Goal: Find specific fact: Find specific fact

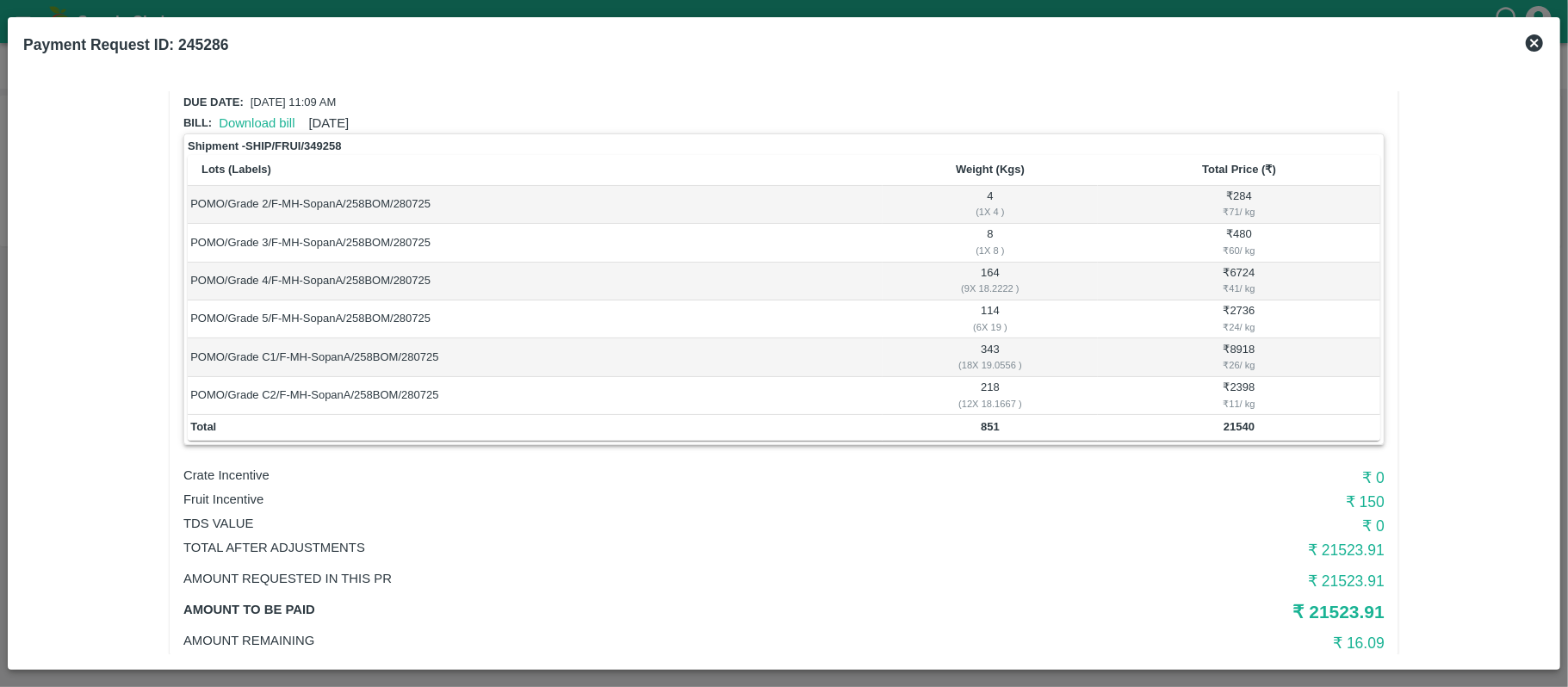
scroll to position [115, 0]
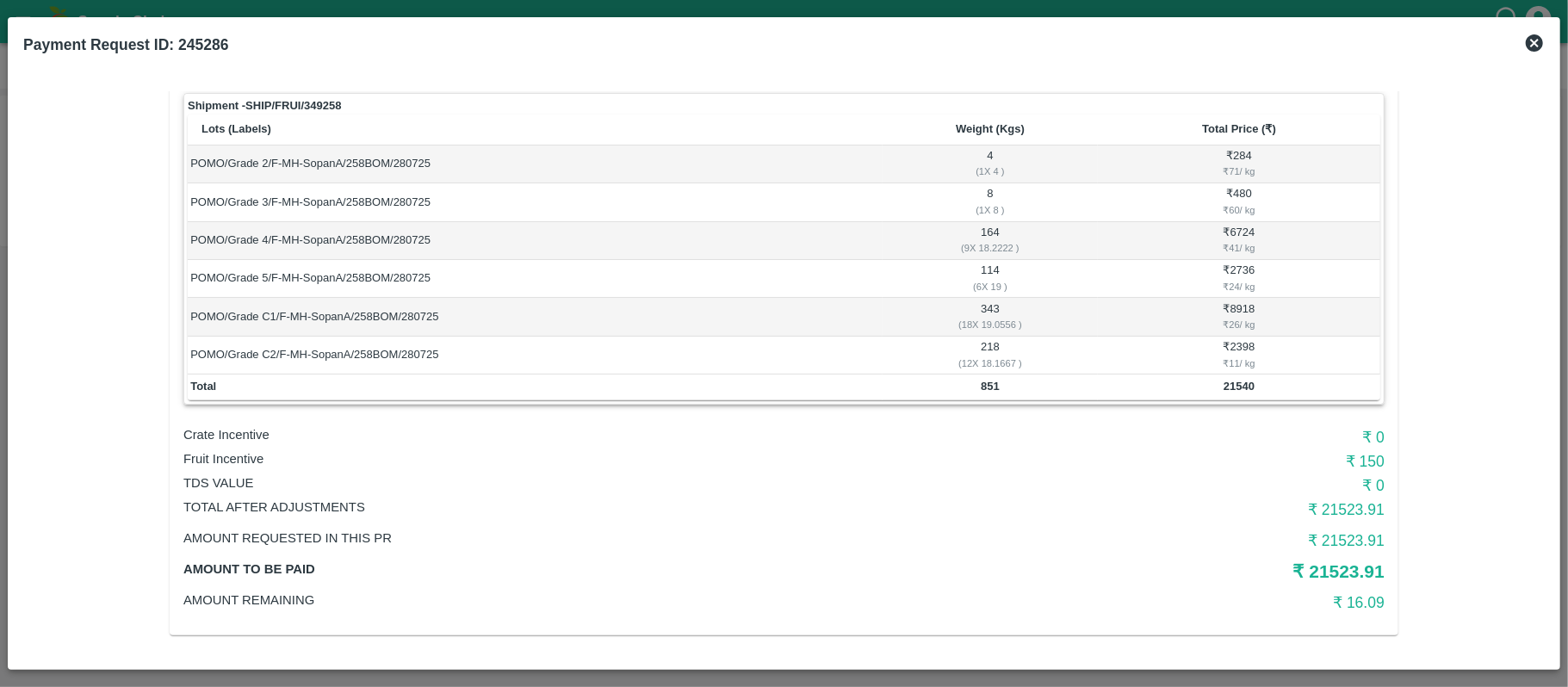
click at [982, 388] on b "851" at bounding box center [990, 386] width 19 height 13
copy b "851"
click at [1228, 388] on b "21540" at bounding box center [1240, 386] width 31 height 13
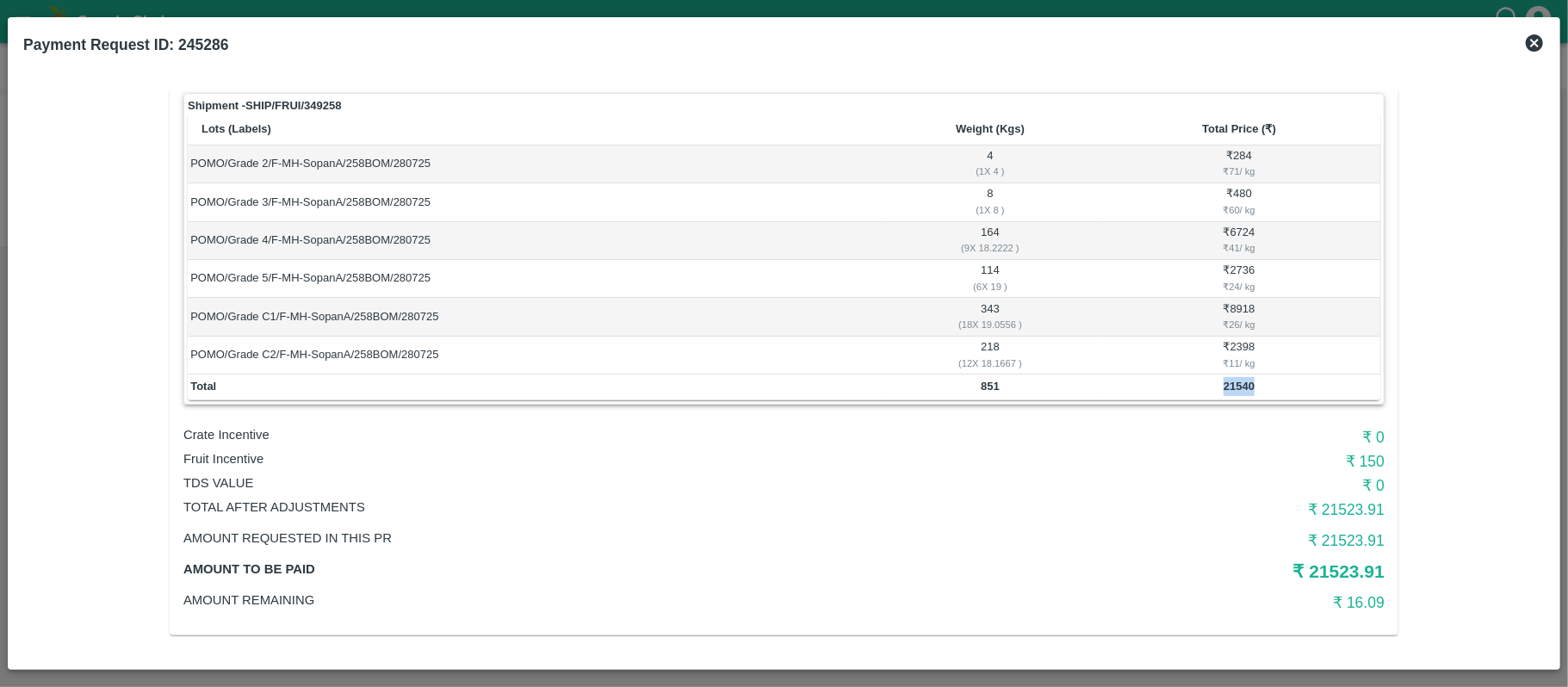
copy b "21540"
click at [989, 394] on td "851" at bounding box center [990, 388] width 215 height 26
click at [989, 393] on td "851" at bounding box center [990, 388] width 215 height 26
copy b "851"
click at [241, 465] on p "Fruit Incentive" at bounding box center [584, 458] width 801 height 19
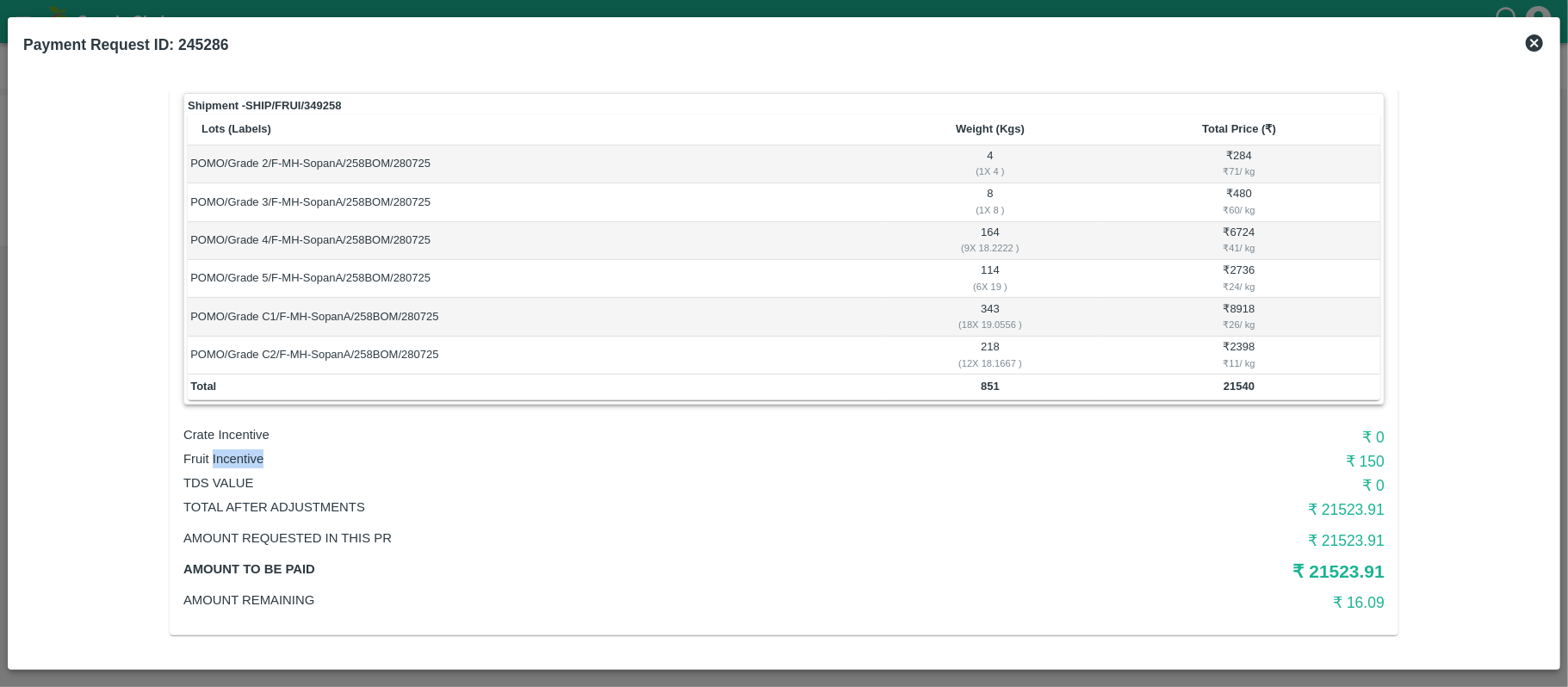
click at [241, 465] on p "Fruit Incentive" at bounding box center [584, 458] width 801 height 19
copy p "Fruit Incentive"
click at [1359, 461] on h6 "₹ 150" at bounding box center [1185, 461] width 401 height 24
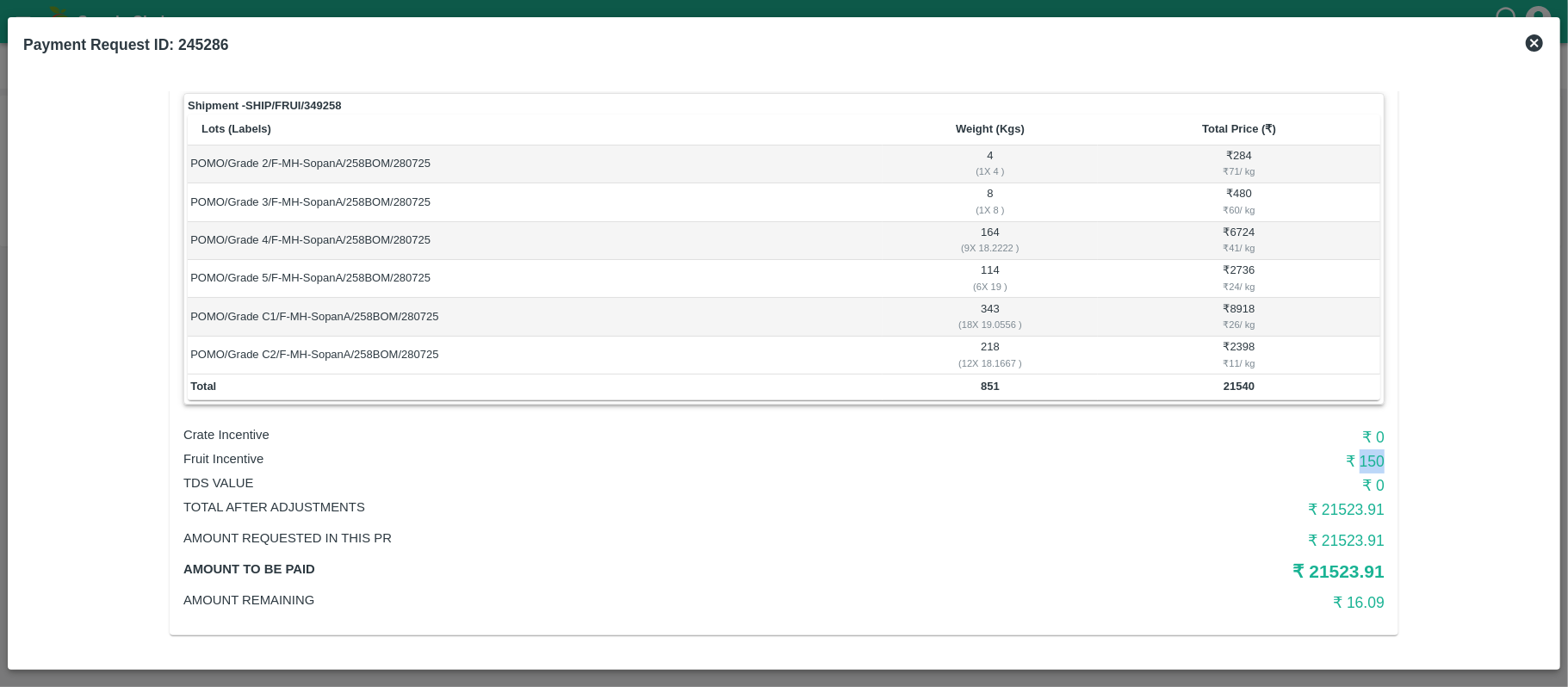
copy h6 "150"
